Goal: Task Accomplishment & Management: Complete application form

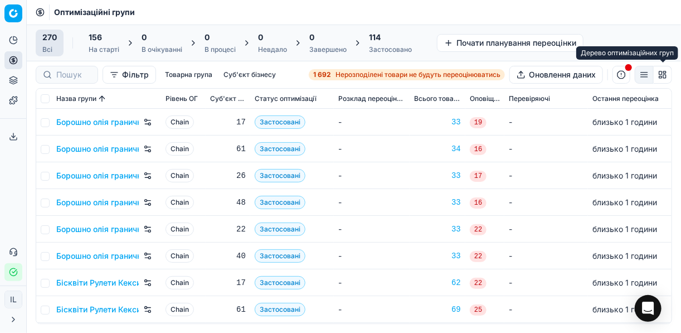
click at [664, 75] on button "button" at bounding box center [662, 75] width 18 height 18
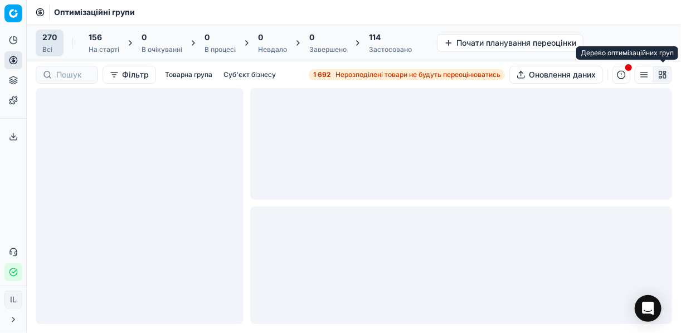
click at [641, 76] on button "button" at bounding box center [644, 75] width 19 height 18
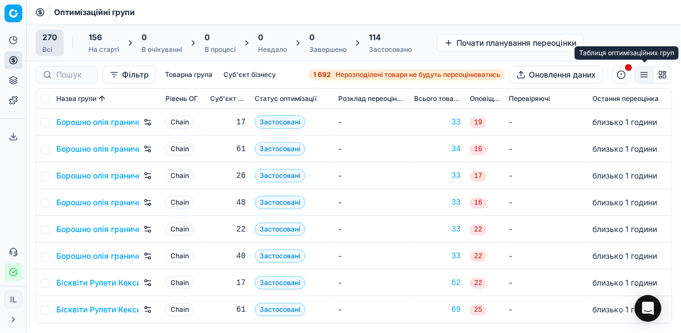
click at [648, 73] on button "button" at bounding box center [644, 75] width 19 height 18
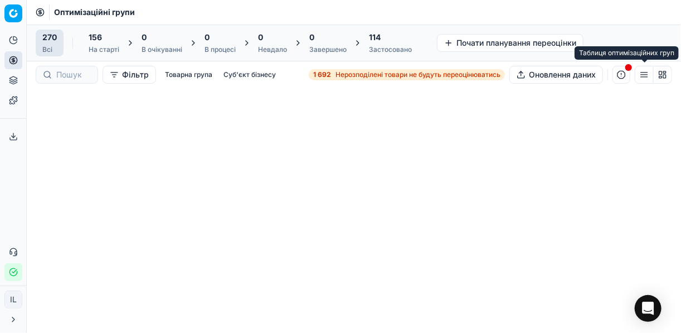
click at [646, 75] on button "button" at bounding box center [644, 75] width 19 height 18
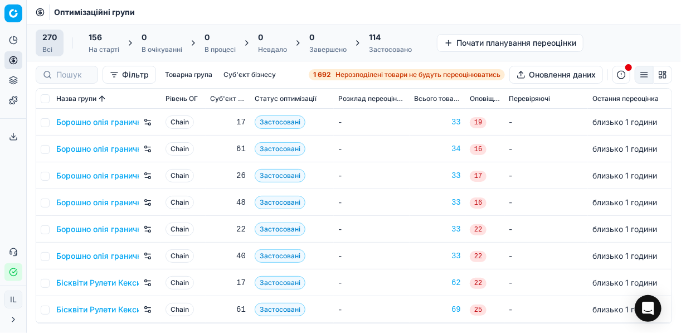
click at [545, 145] on td "-" at bounding box center [546, 148] width 84 height 27
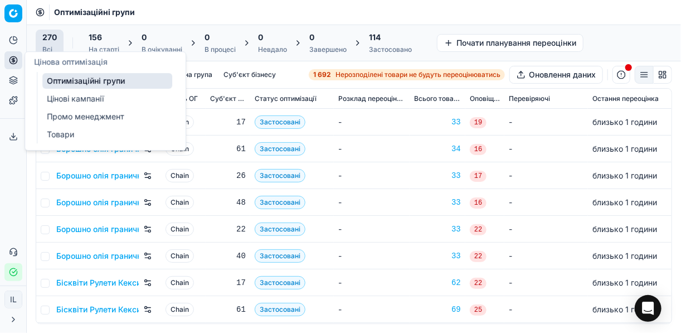
click at [13, 62] on icon at bounding box center [13, 60] width 0 height 4
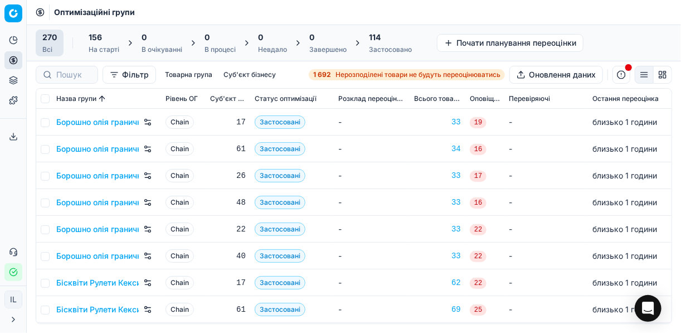
click at [623, 77] on button "button" at bounding box center [621, 75] width 18 height 18
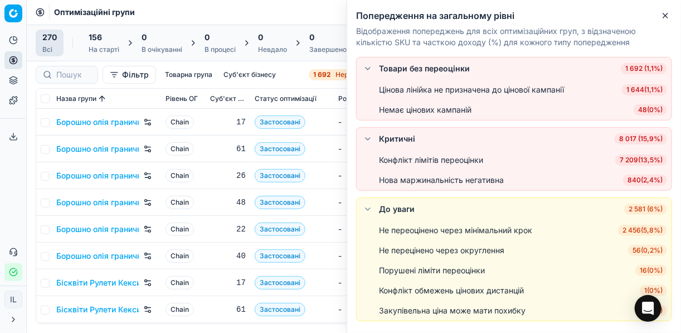
click at [645, 70] on span "1 692 (1,1%)" at bounding box center [644, 68] width 46 height 11
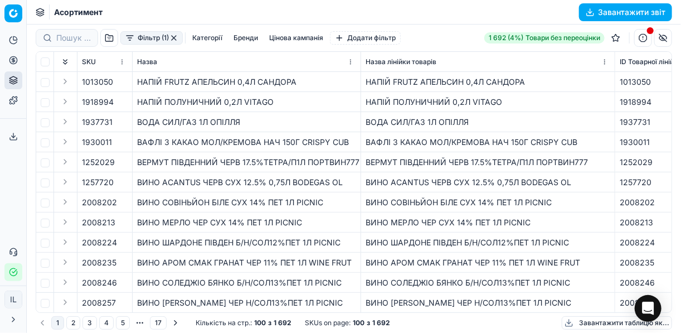
click at [88, 80] on span "1013050" at bounding box center [97, 81] width 31 height 11
click at [126, 80] on button "button" at bounding box center [121, 81] width 11 height 11
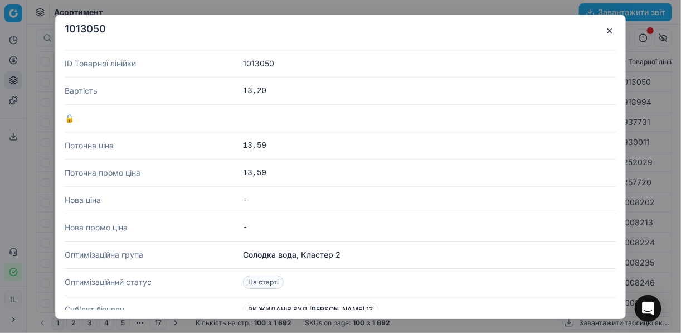
scroll to position [89, 0]
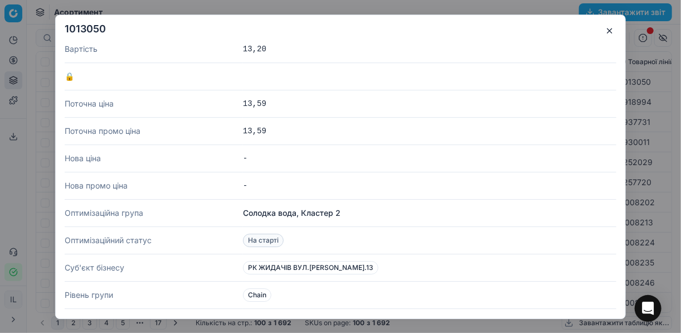
click at [606, 31] on button "button" at bounding box center [609, 30] width 13 height 13
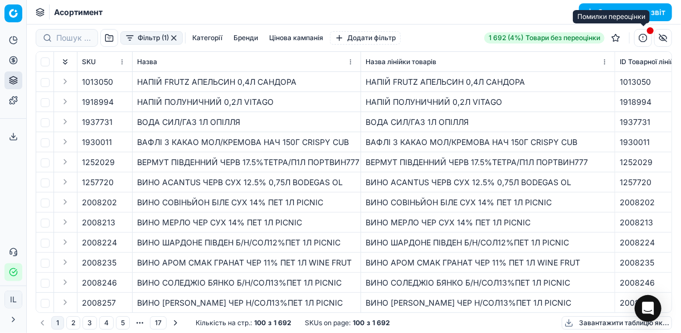
click at [645, 39] on button "button" at bounding box center [643, 38] width 18 height 18
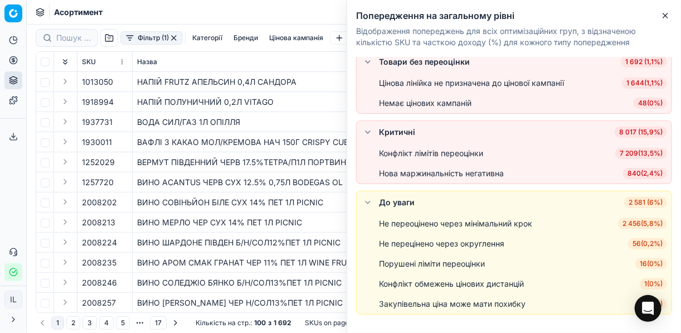
scroll to position [0, 0]
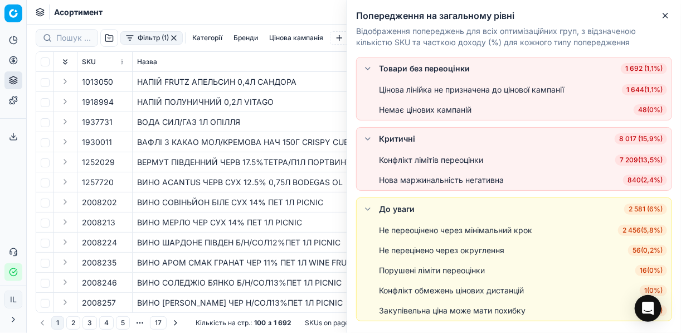
click at [641, 178] on span "840 ( 2,4% )" at bounding box center [645, 179] width 44 height 11
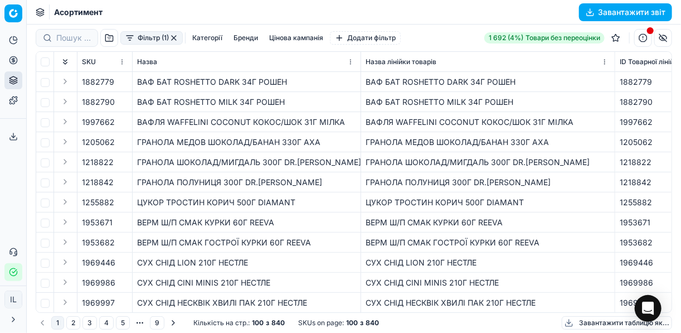
click at [12, 136] on icon at bounding box center [13, 136] width 9 height 9
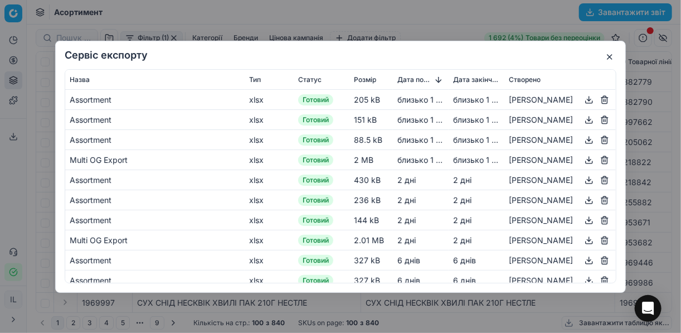
click at [607, 58] on button "button" at bounding box center [609, 56] width 13 height 13
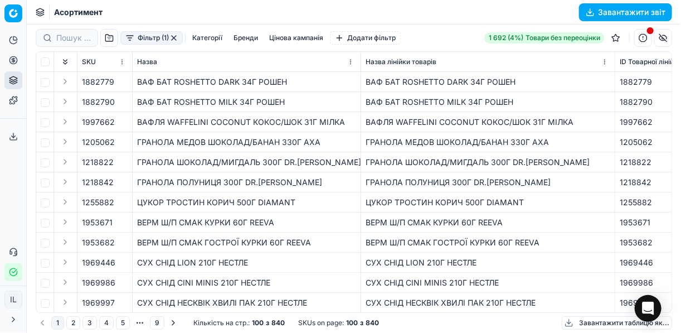
click at [588, 7] on button "Завантажити звіт" at bounding box center [625, 12] width 93 height 18
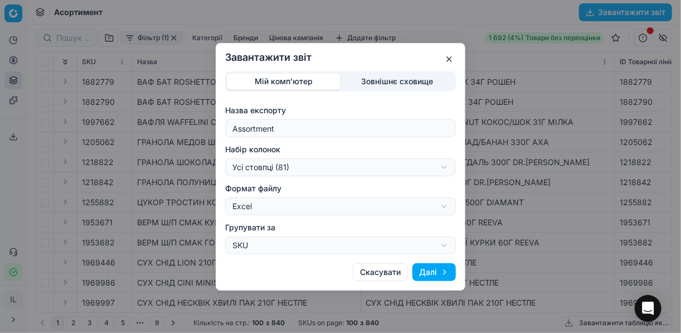
click at [426, 270] on button "Далі" at bounding box center [433, 272] width 43 height 18
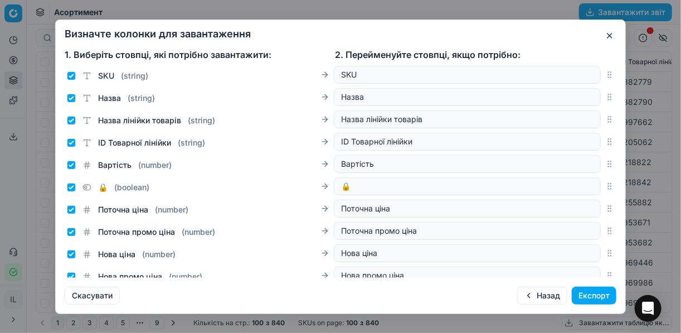
click at [605, 294] on button "Експорт" at bounding box center [594, 295] width 45 height 18
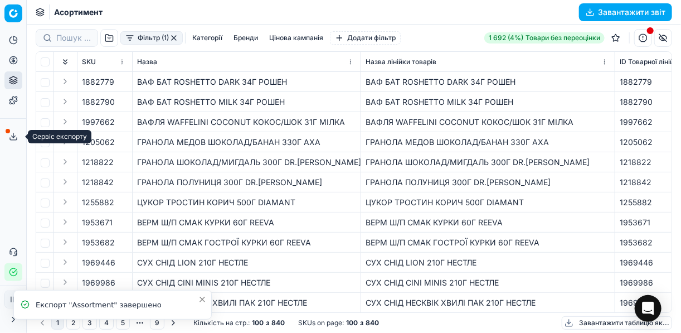
click at [15, 138] on icon at bounding box center [13, 136] width 9 height 9
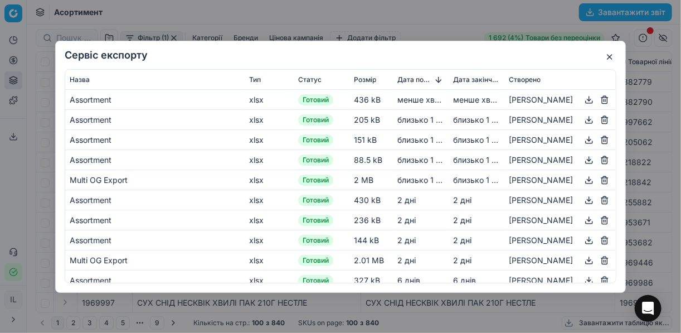
click at [582, 101] on button "button" at bounding box center [588, 98] width 13 height 13
click at [611, 53] on button "button" at bounding box center [609, 56] width 13 height 13
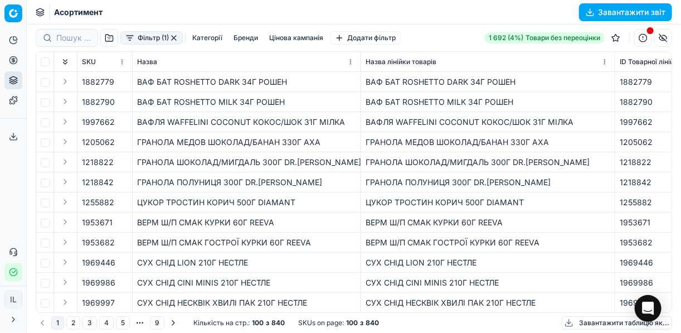
click at [572, 57] on div "Назва лінійки товарів" at bounding box center [487, 61] width 245 height 11
click at [646, 40] on button "button" at bounding box center [643, 38] width 18 height 18
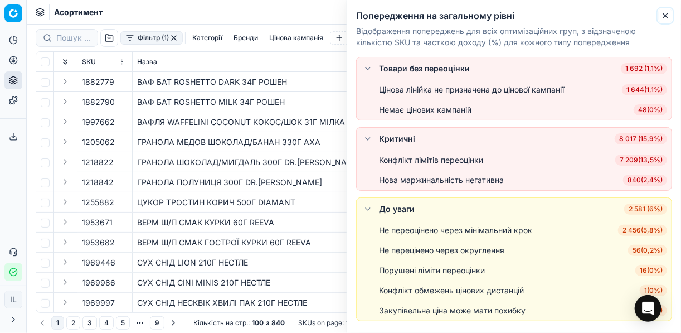
click at [665, 18] on icon "button" at bounding box center [665, 15] width 9 height 9
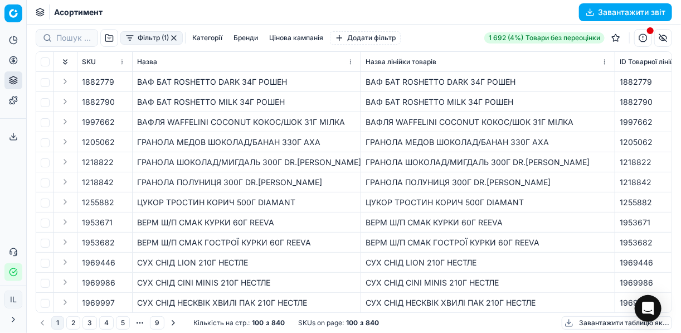
click at [575, 56] on div "Назва лінійки товарів" at bounding box center [487, 61] width 245 height 11
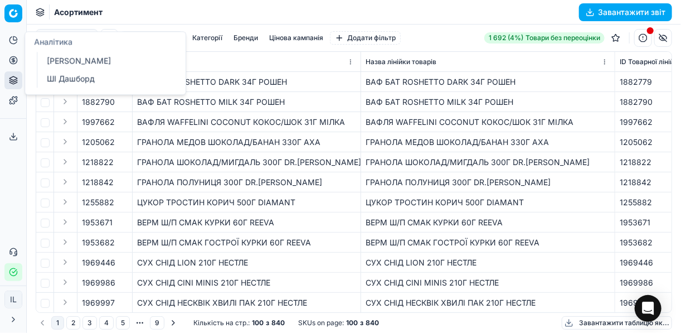
click at [12, 41] on icon at bounding box center [13, 40] width 9 height 9
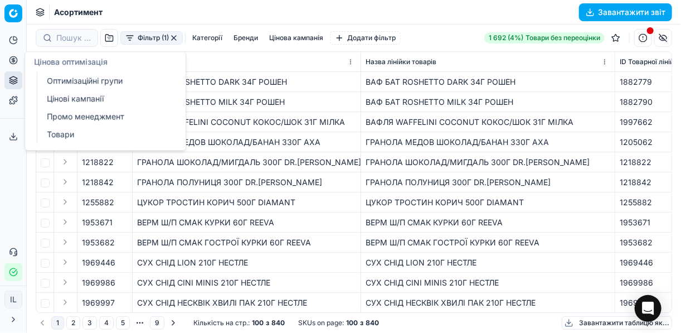
click at [13, 61] on icon at bounding box center [13, 60] width 0 height 4
click at [97, 76] on link "Оптимізаційні групи" at bounding box center [107, 81] width 130 height 16
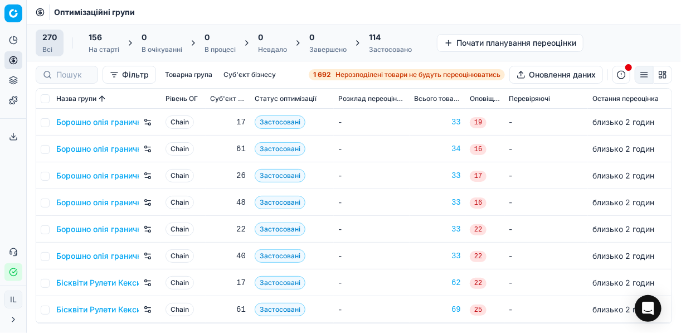
drag, startPoint x: 449, startPoint y: 43, endPoint x: 451, endPoint y: 64, distance: 21.2
click at [451, 64] on div "Command Palette Search for a command to run... Оптимізаційні групи 270 Всі 156 …" at bounding box center [354, 166] width 654 height 333
click at [486, 58] on div "270 Всі 156 На старті 0 В очікуванні 0 В процесі 0 Невдало 0 Завершено 114 Заст…" at bounding box center [354, 43] width 654 height 37
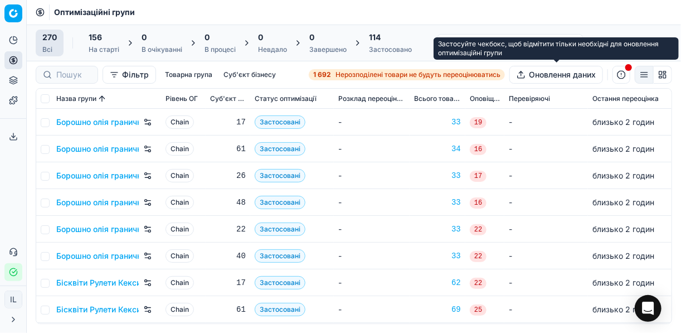
click at [520, 73] on button "Оновлення даних" at bounding box center [556, 75] width 94 height 18
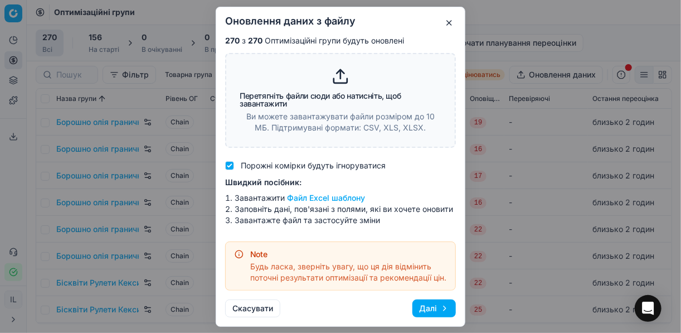
click at [450, 24] on button "button" at bounding box center [448, 22] width 13 height 13
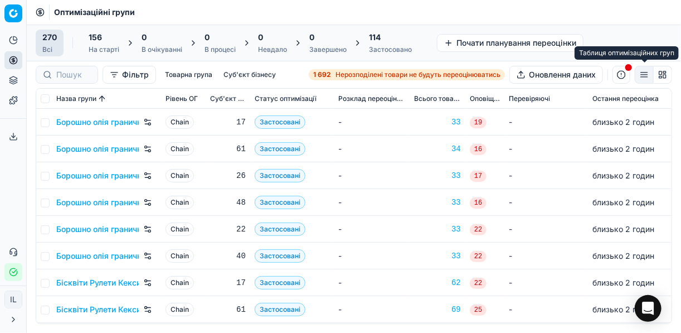
click at [641, 74] on button "button" at bounding box center [644, 75] width 19 height 18
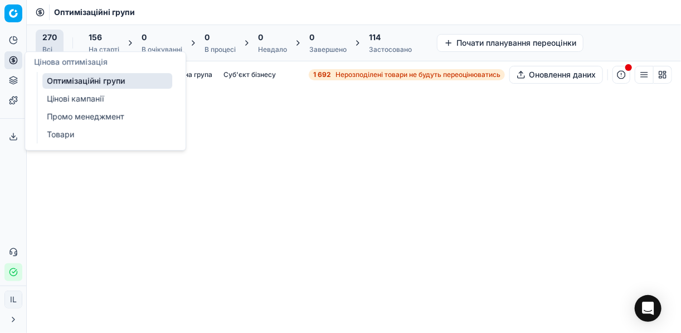
click at [14, 58] on icon at bounding box center [13, 59] width 3 height 3
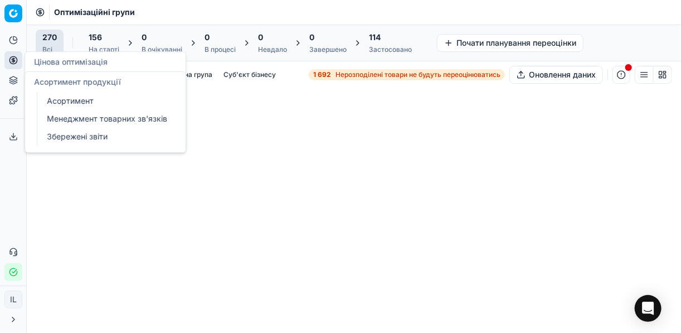
click at [14, 85] on button "Асортимент продукції" at bounding box center [13, 80] width 18 height 18
click at [81, 97] on link "Асортимент" at bounding box center [107, 101] width 130 height 16
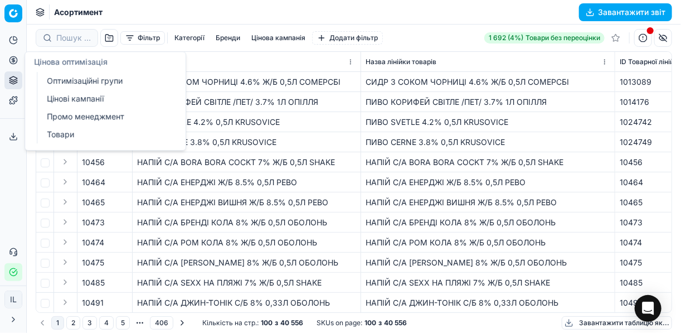
click at [18, 62] on button "Цінова оптимізація" at bounding box center [13, 60] width 18 height 18
click at [89, 80] on link "Оптимізаційні групи" at bounding box center [107, 81] width 130 height 16
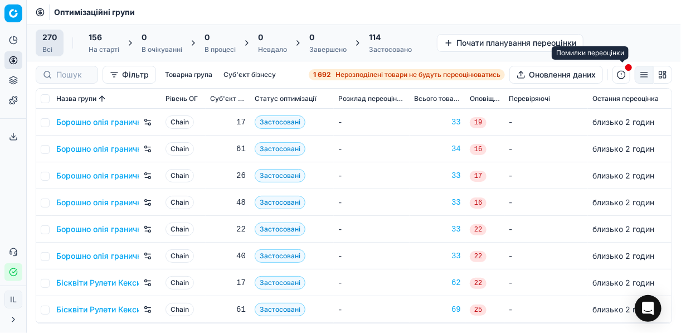
click at [625, 69] on button "button" at bounding box center [621, 75] width 18 height 18
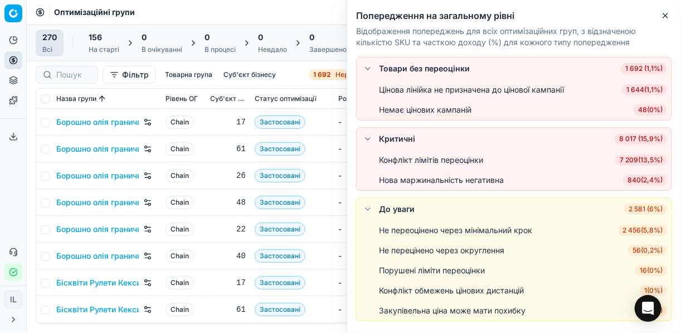
click at [640, 71] on span "1 692 (1,1%)" at bounding box center [644, 68] width 46 height 11
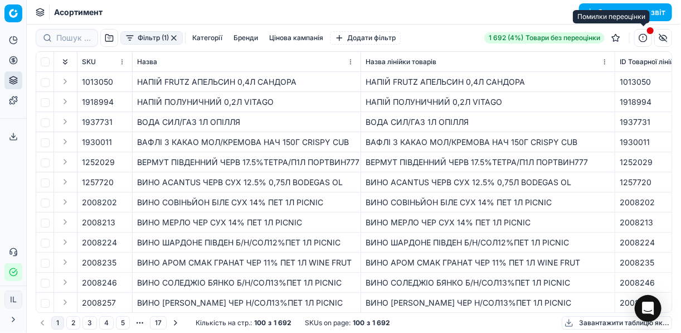
click at [640, 37] on button "button" at bounding box center [643, 38] width 18 height 18
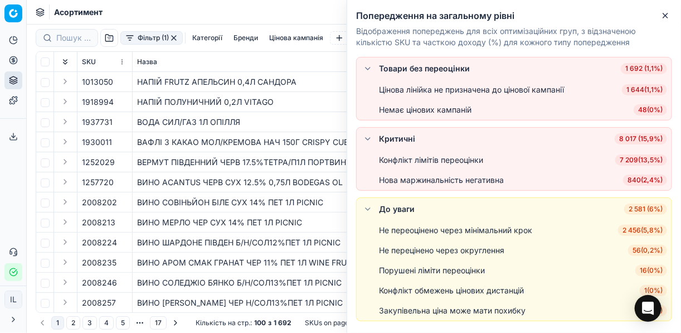
click at [270, 97] on div "НАПІЙ ПОЛУНИЧНИЙ 0,2Л VITAGO" at bounding box center [246, 101] width 219 height 11
click at [326, 83] on div "НАПІЙ FRUTZ АПЕЛЬСИН 0,4Л САНДОРА" at bounding box center [246, 81] width 219 height 11
click at [661, 16] on icon "button" at bounding box center [665, 15] width 9 height 9
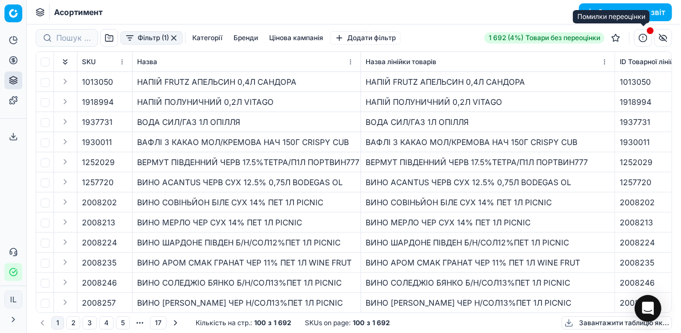
click at [644, 37] on button "button" at bounding box center [643, 38] width 18 height 18
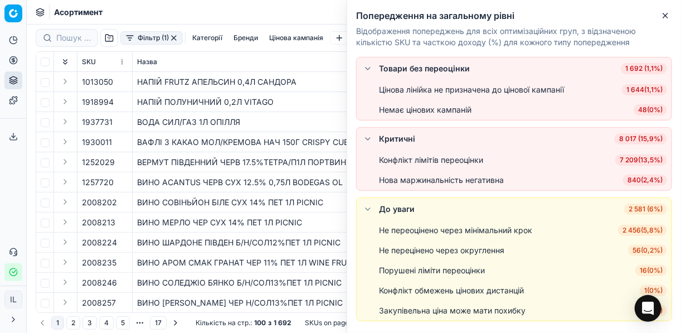
drag, startPoint x: 639, startPoint y: 70, endPoint x: 107, endPoint y: 79, distance: 532.1
click at [107, 79] on span "1013050" at bounding box center [97, 81] width 31 height 11
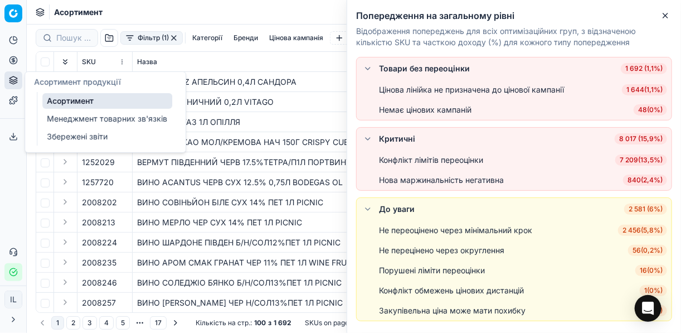
click at [11, 81] on icon at bounding box center [12, 81] width 7 height 2
click at [94, 118] on link "Менеджмент товарних зв'язків" at bounding box center [107, 119] width 130 height 16
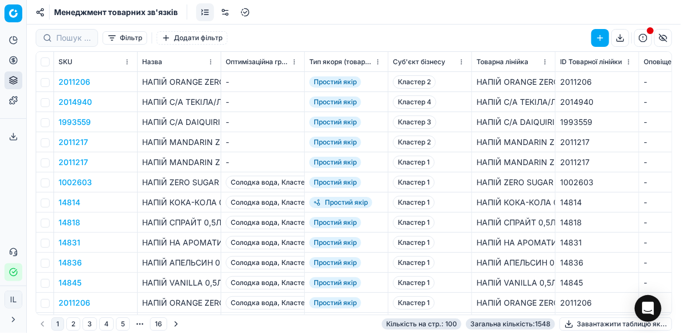
click at [75, 78] on button "2011206" at bounding box center [74, 81] width 32 height 11
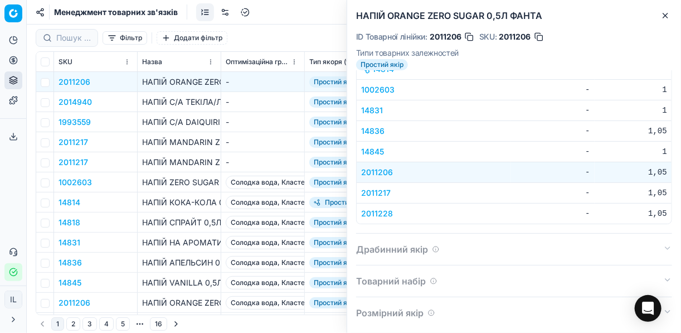
scroll to position [108, 0]
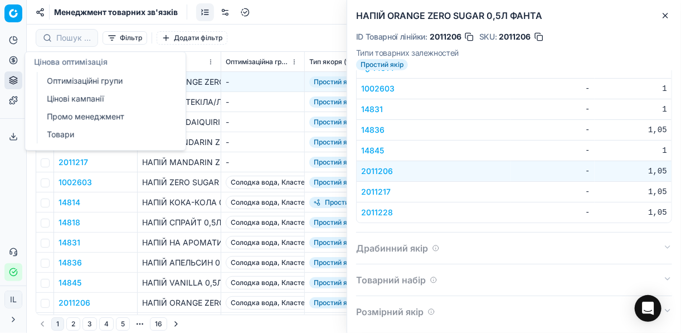
click at [12, 59] on icon at bounding box center [13, 59] width 3 height 3
click at [77, 85] on link "Оптимізаційні групи" at bounding box center [107, 81] width 130 height 16
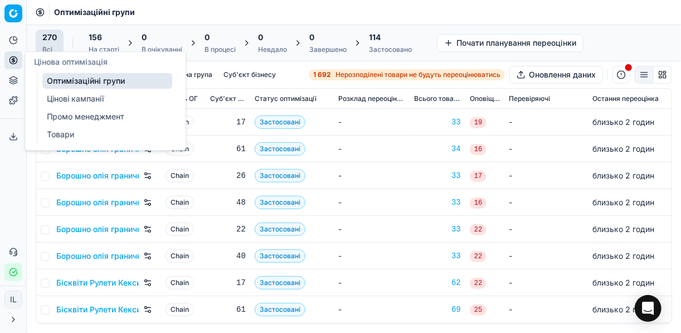
click at [76, 97] on link "Цінові кампанії" at bounding box center [107, 99] width 130 height 16
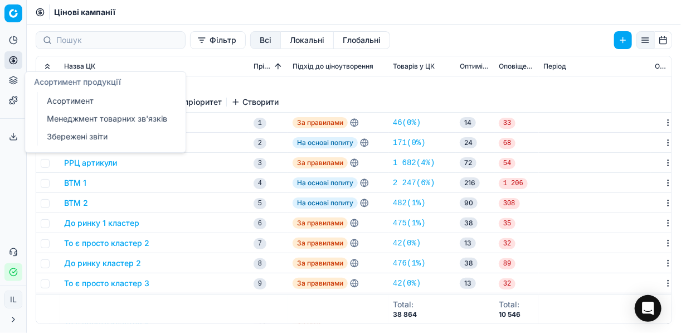
click at [65, 99] on link "Асортимент" at bounding box center [107, 101] width 130 height 16
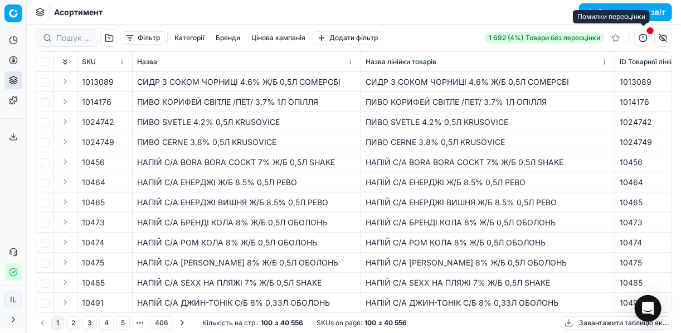
click at [644, 38] on button "button" at bounding box center [643, 38] width 18 height 18
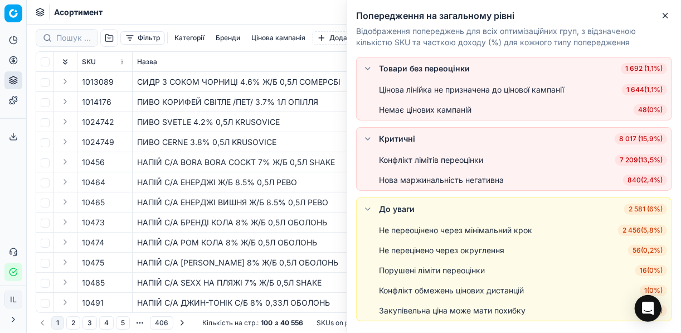
click at [287, 141] on div "ПИВО CERNE 3.8% 0,5Л KRUSOVICE" at bounding box center [246, 141] width 219 height 11
click at [335, 99] on div "ПИВО КОРИФЕЙ СВІТЛЕ /ПЕТ/ 3.7% 1Л ОПІЛЛЯ" at bounding box center [246, 101] width 219 height 11
click at [494, 43] on p "Відображення попереджень для всіх оптимізаційних груп, з відзначеною кількістю …" at bounding box center [514, 37] width 316 height 22
click at [648, 63] on span "1 692 (1,1%)" at bounding box center [644, 68] width 46 height 11
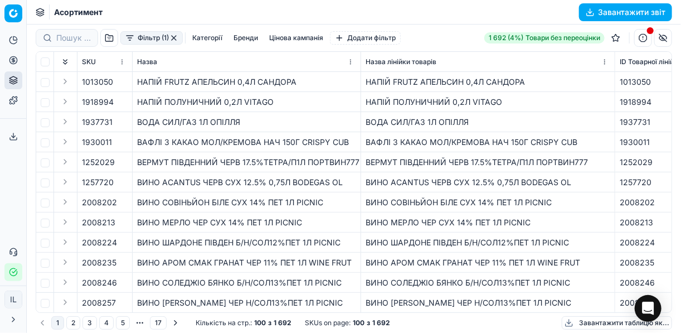
click at [563, 40] on span "Товари без переоцінки" at bounding box center [562, 37] width 75 height 9
click at [65, 81] on button "Expand" at bounding box center [64, 81] width 13 height 13
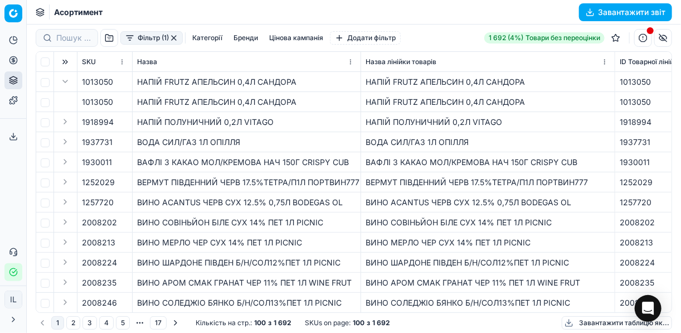
click at [87, 81] on span "1013050" at bounding box center [97, 81] width 31 height 11
click at [105, 81] on span "1013050" at bounding box center [97, 81] width 31 height 11
click at [120, 84] on button "button" at bounding box center [121, 81] width 11 height 11
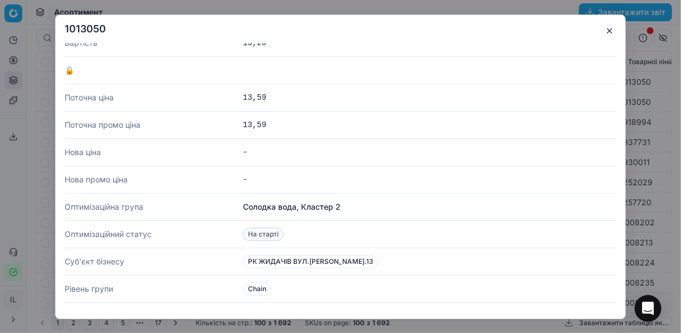
scroll to position [134, 0]
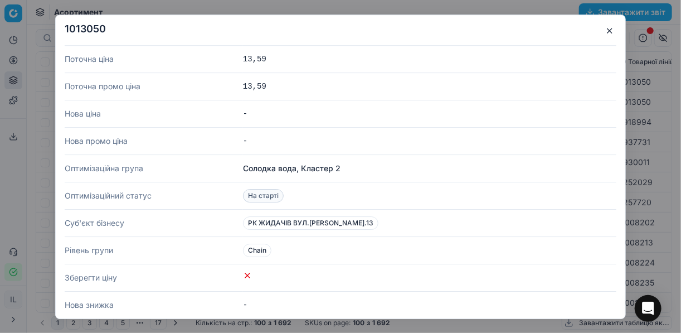
click at [613, 28] on button "button" at bounding box center [609, 30] width 13 height 13
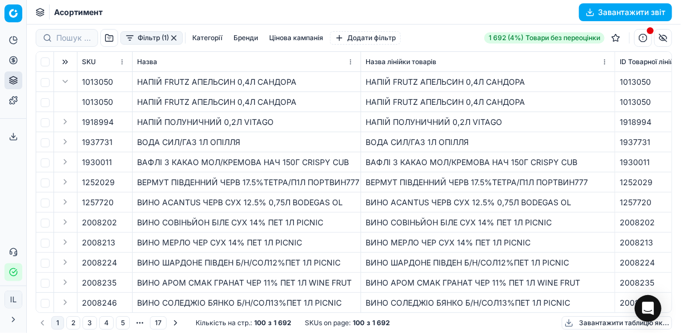
click at [630, 81] on div "1013050" at bounding box center [656, 81] width 74 height 11
click at [633, 82] on div "1013050" at bounding box center [656, 81] width 74 height 11
click at [632, 81] on div "1013050" at bounding box center [656, 81] width 74 height 11
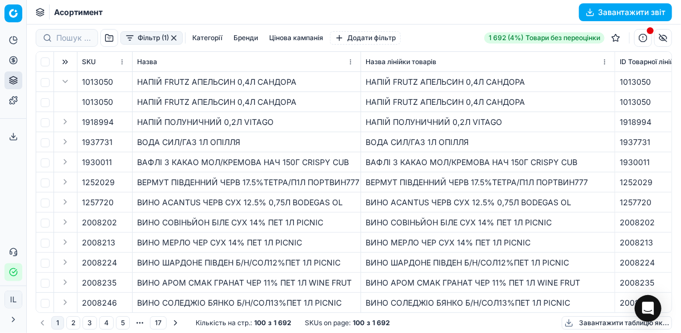
click at [632, 81] on div "1013050" at bounding box center [656, 81] width 74 height 11
drag, startPoint x: 632, startPoint y: 81, endPoint x: 551, endPoint y: 85, distance: 80.9
click at [551, 85] on div "НАПІЙ FRUTZ АПЕЛЬСИН 0,4Л САНДОРА" at bounding box center [487, 81] width 245 height 11
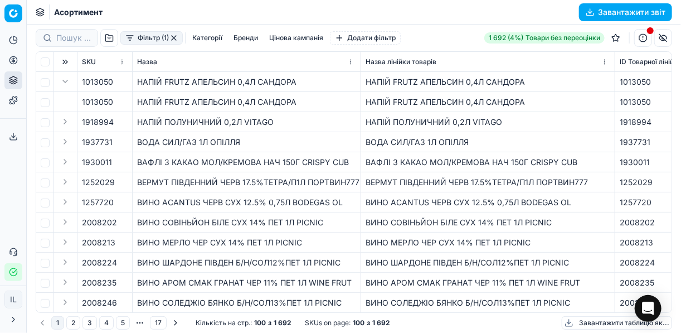
click at [530, 35] on span "Товари без переоцінки" at bounding box center [562, 37] width 75 height 9
click at [647, 31] on span "button" at bounding box center [650, 30] width 7 height 7
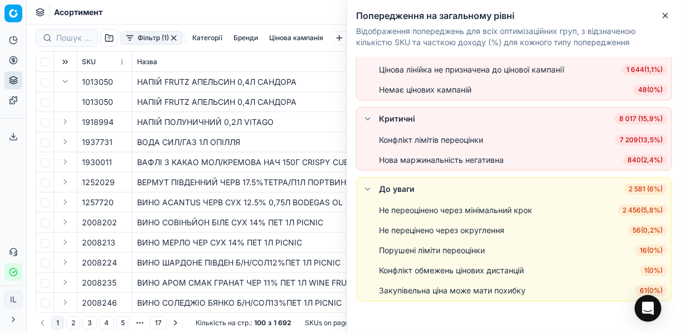
scroll to position [31, 0]
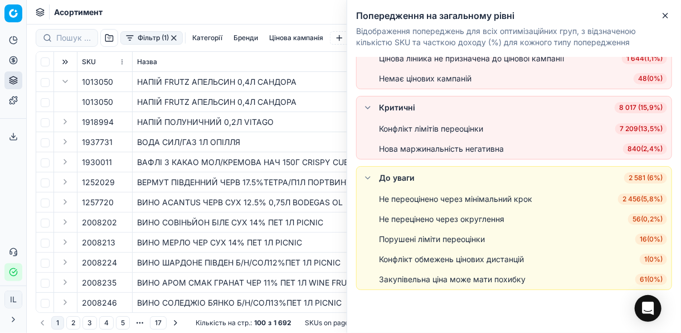
click at [643, 196] on span "2 456 ( 5,8% )" at bounding box center [642, 198] width 49 height 11
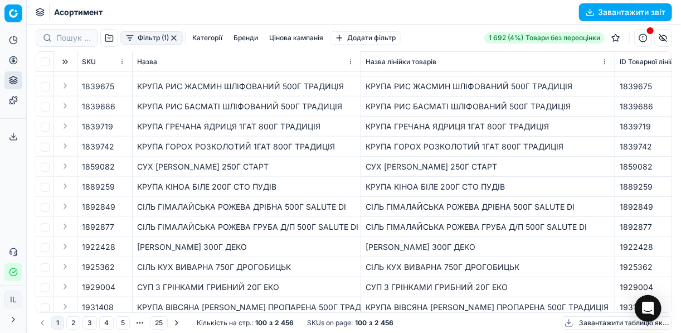
scroll to position [312, 0]
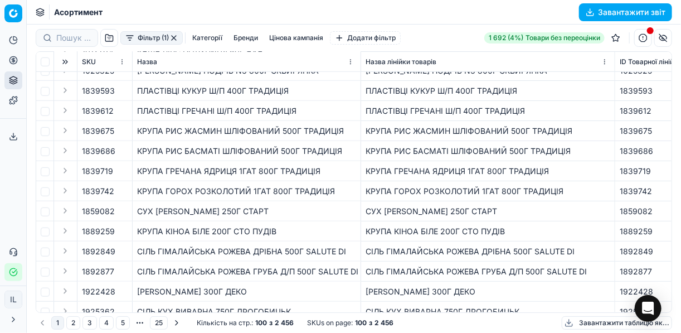
click at [630, 60] on span "ID Товарної лінійки" at bounding box center [650, 61] width 62 height 9
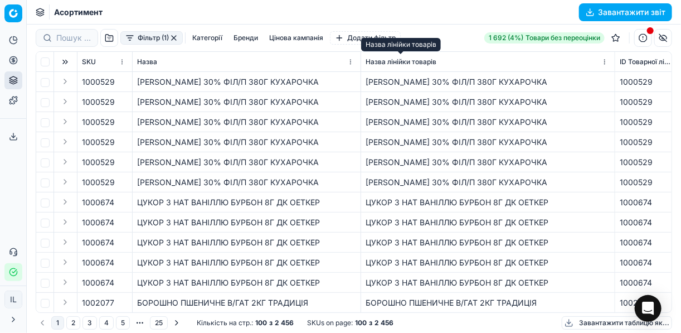
click at [417, 61] on span "Назва лінійки товарів" at bounding box center [400, 61] width 71 height 9
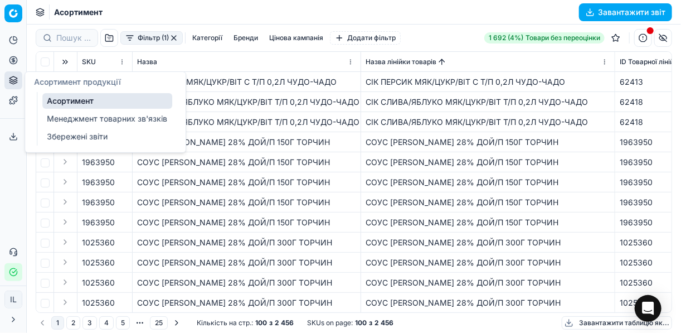
click at [64, 116] on link "Менеджмент товарних зв'язків" at bounding box center [107, 119] width 130 height 16
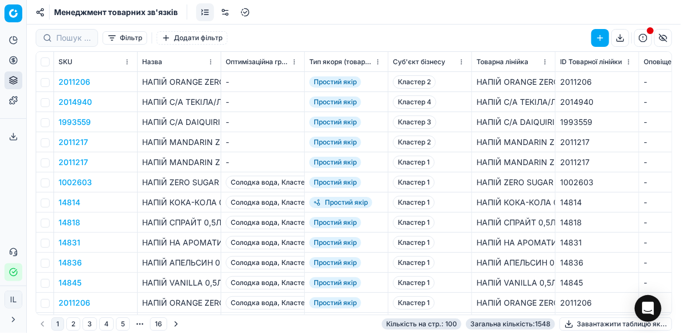
click at [210, 12] on link at bounding box center [205, 12] width 18 height 18
click at [228, 11] on link at bounding box center [225, 12] width 18 height 18
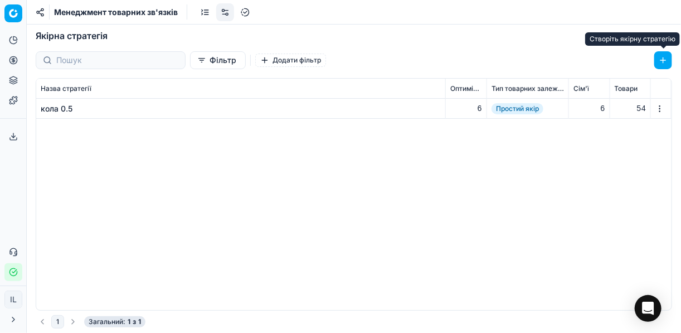
click at [662, 60] on button "button" at bounding box center [663, 60] width 18 height 18
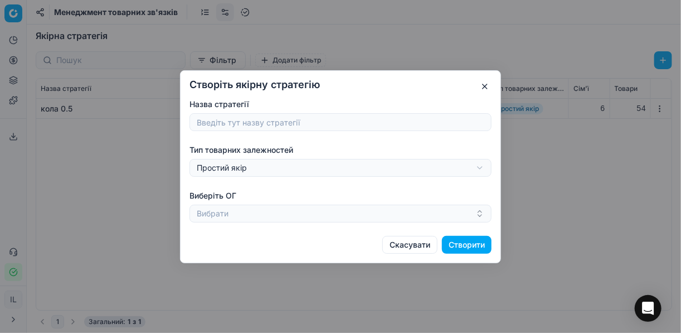
click at [412, 115] on input "Назва стратегії" at bounding box center [340, 122] width 292 height 17
click at [307, 123] on input "Назва стратегії" at bounding box center [340, 122] width 292 height 17
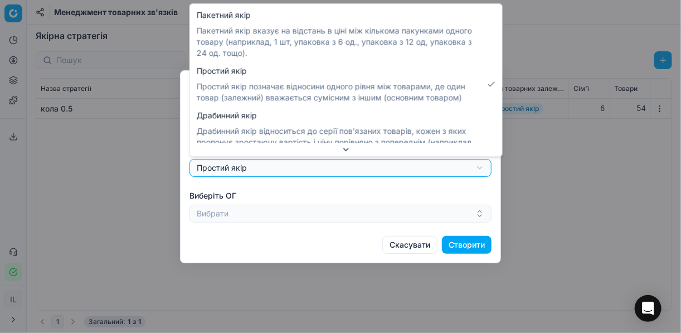
click at [482, 167] on div "Створіть якірну стратегію Назва стратегії Тип товарних залежностей Простий якір…" at bounding box center [340, 166] width 681 height 333
click at [416, 169] on div "Створіть якірну стратегію Назва стратегії Тип товарних залежностей Простий якір…" at bounding box center [340, 166] width 681 height 333
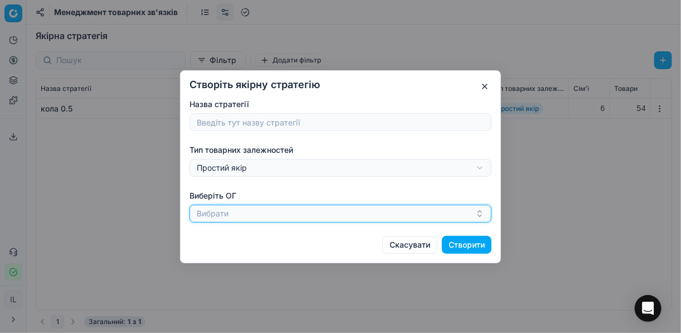
click at [478, 215] on icon "button" at bounding box center [479, 213] width 9 height 9
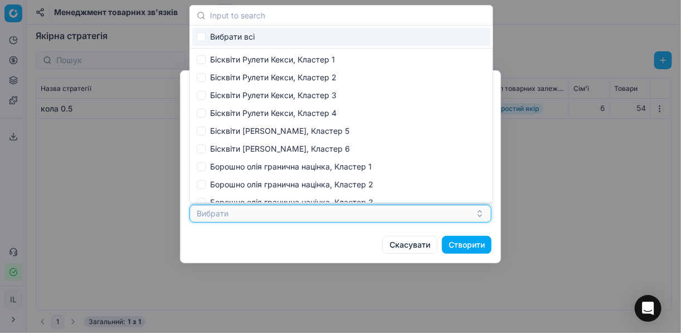
click at [478, 215] on icon "button" at bounding box center [479, 213] width 9 height 9
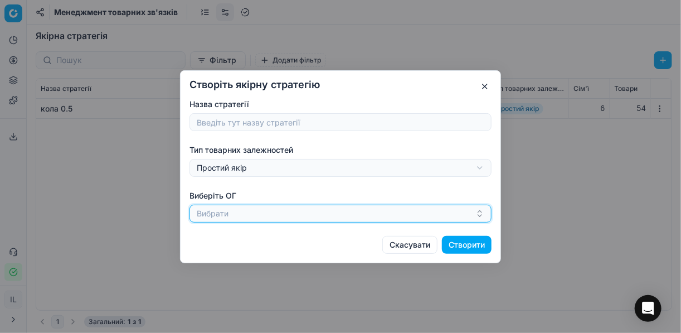
click at [428, 214] on button "Вибрати" at bounding box center [340, 213] width 302 height 18
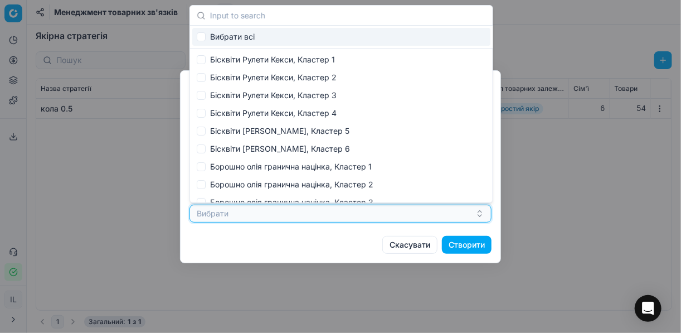
click at [432, 211] on button "Вибрати" at bounding box center [340, 213] width 302 height 18
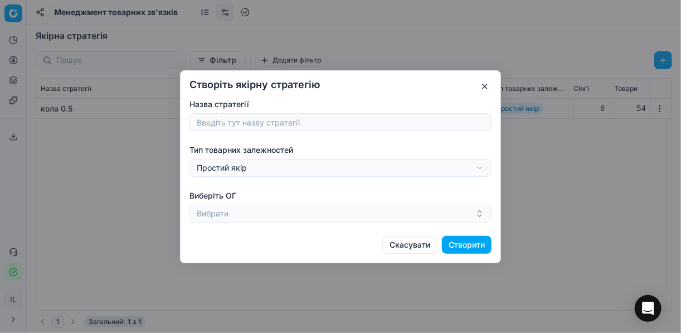
click at [486, 86] on button "button" at bounding box center [484, 86] width 13 height 13
